Goal: Contribute content: Add original content to the website for others to see

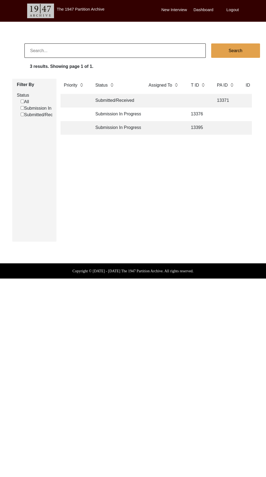
click at [206, 127] on td "13395" at bounding box center [199, 128] width 22 height 14
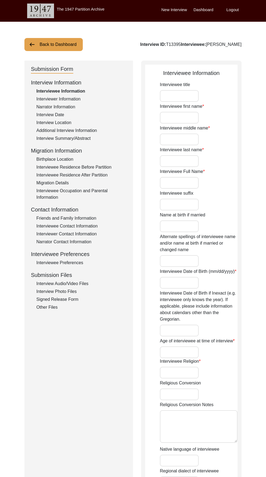
type input "Sudarshan"
type input "[PERSON_NAME]"
type input "[DATE]"
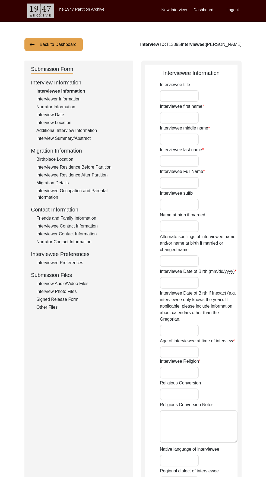
type input "82"
type input "[DEMOGRAPHIC_DATA]"
